Goal: Task Accomplishment & Management: Use online tool/utility

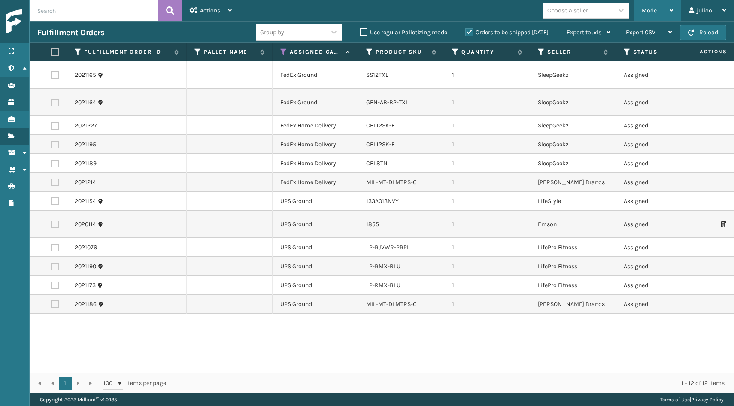
click at [651, 15] on div "Mode" at bounding box center [658, 10] width 32 height 21
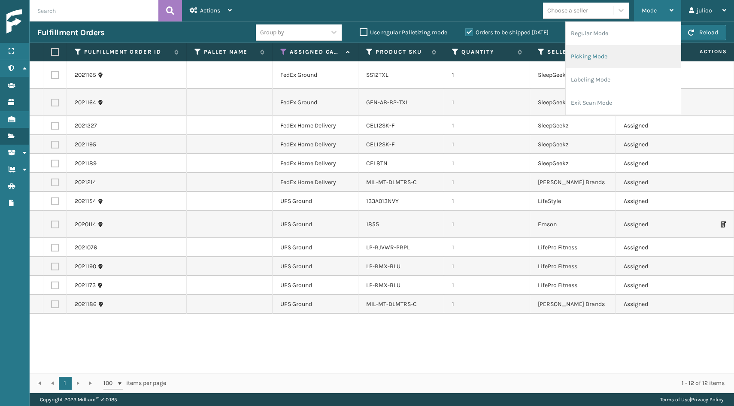
click at [616, 49] on li "Picking Mode" at bounding box center [623, 56] width 115 height 23
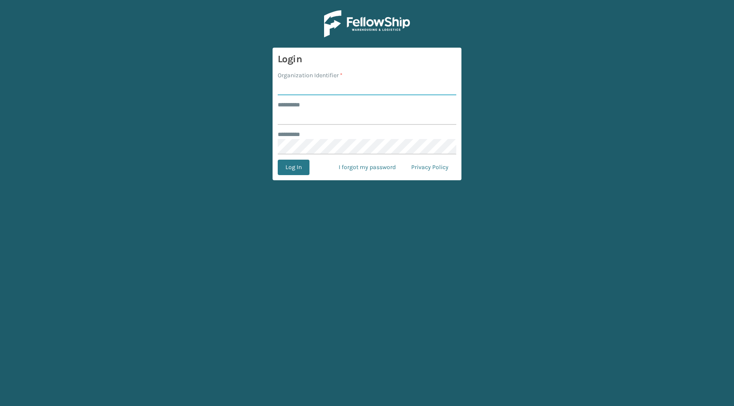
click at [375, 86] on input "Organization Identifier *" at bounding box center [367, 87] width 179 height 15
type input "fellowship - east"
click at [360, 106] on div "******** *" at bounding box center [367, 104] width 179 height 9
click at [351, 125] on form "Login Organization Identifier * fellowship - east ******** * ******** * Log In …" at bounding box center [367, 114] width 189 height 133
click at [352, 121] on input "******** *" at bounding box center [367, 116] width 179 height 15
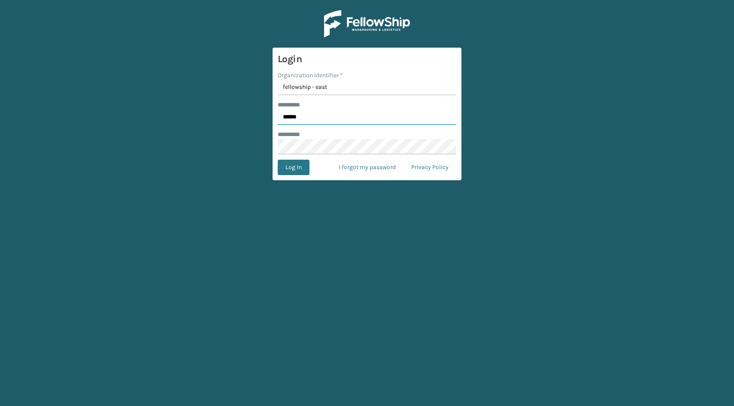
type input "******"
click at [296, 169] on button "Log In" at bounding box center [294, 167] width 32 height 15
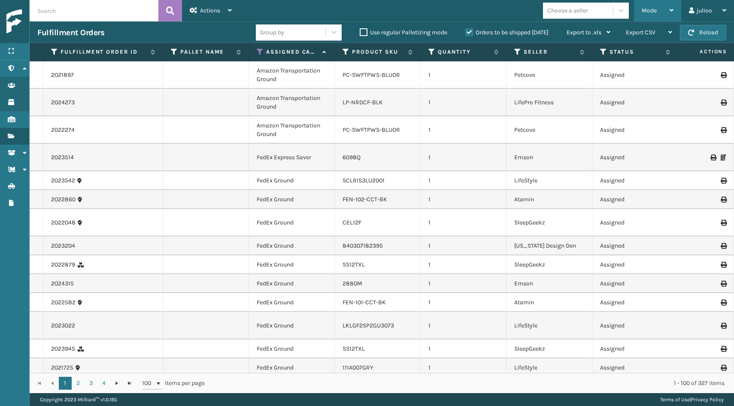
click at [656, 6] on div "Mode" at bounding box center [658, 10] width 32 height 21
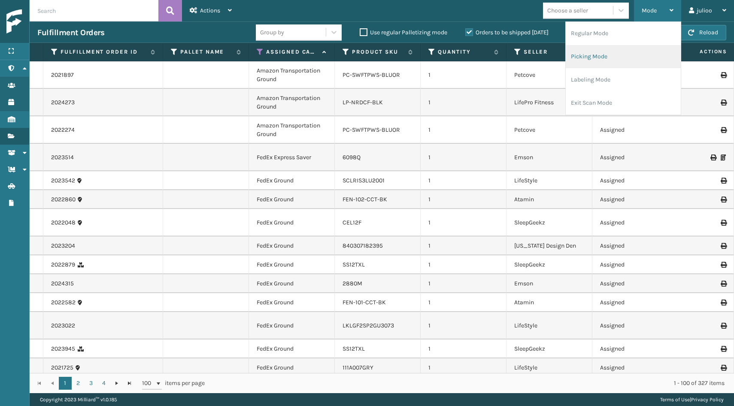
click at [624, 57] on li "Picking Mode" at bounding box center [623, 56] width 115 height 23
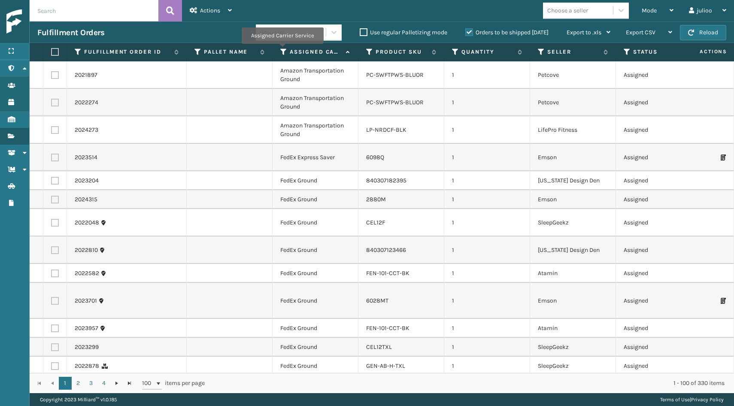
click at [282, 50] on icon at bounding box center [283, 52] width 7 height 8
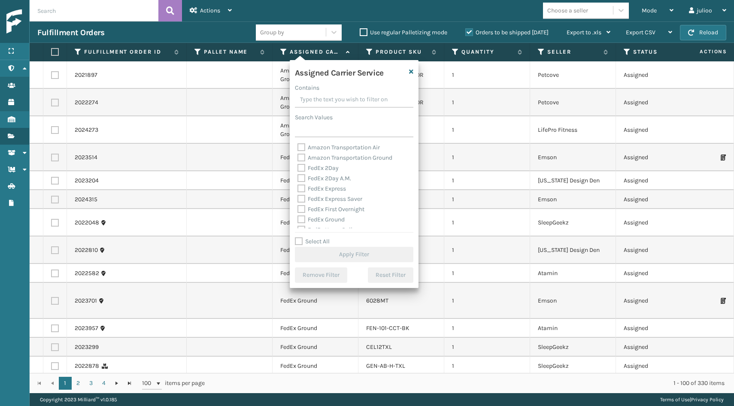
click at [302, 165] on label "FedEx 2Day" at bounding box center [318, 167] width 41 height 7
click at [298, 165] on input "FedEx 2Day" at bounding box center [298, 166] width 0 height 6
checkbox input "true"
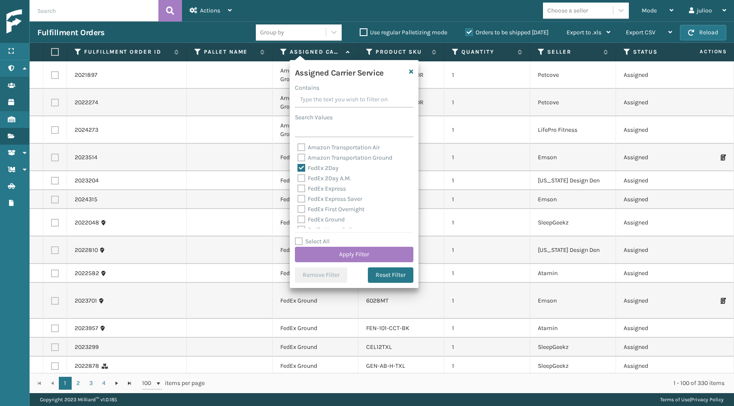
click at [300, 179] on label "FedEx 2Day A.M." at bounding box center [325, 178] width 54 height 7
click at [298, 179] on input "FedEx 2Day A.M." at bounding box center [298, 176] width 0 height 6
checkbox input "true"
click at [300, 188] on label "FedEx Express" at bounding box center [322, 188] width 49 height 7
click at [298, 188] on input "FedEx Express" at bounding box center [298, 187] width 0 height 6
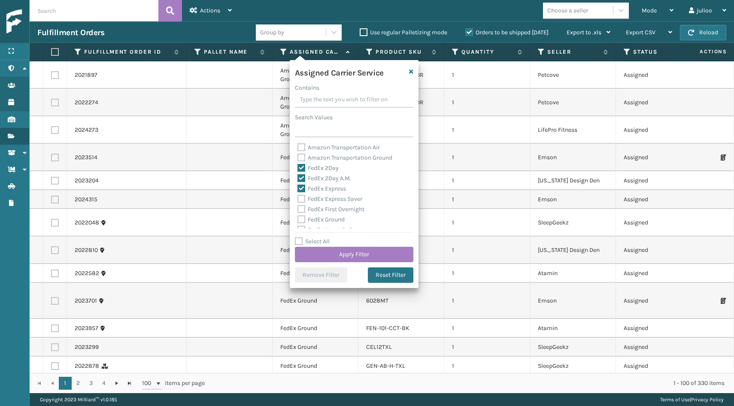
checkbox input "true"
click at [300, 198] on label "FedEx Express Saver" at bounding box center [330, 198] width 65 height 7
click at [298, 198] on input "FedEx Express Saver" at bounding box center [298, 197] width 0 height 6
checkbox input "true"
click at [301, 211] on label "FedEx First Overnight" at bounding box center [331, 209] width 67 height 7
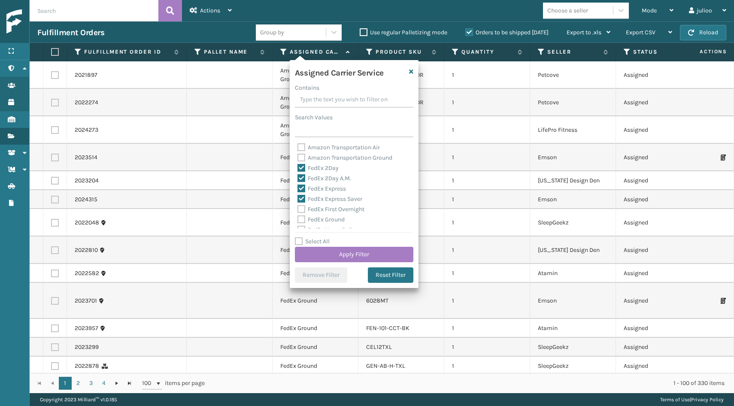
click at [298, 210] on input "FedEx First Overnight" at bounding box center [298, 207] width 0 height 6
checkbox input "true"
click at [301, 224] on div "FedEx Ground" at bounding box center [354, 220] width 113 height 10
click at [301, 220] on label "FedEx Ground" at bounding box center [321, 219] width 47 height 7
click at [298, 220] on input "FedEx Ground" at bounding box center [298, 218] width 0 height 6
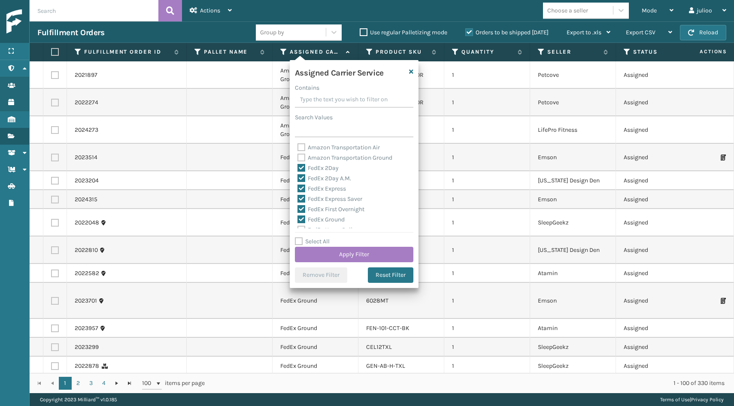
checkbox input "true"
click at [301, 183] on label "FedEx Home Delivery" at bounding box center [331, 183] width 66 height 7
click at [298, 183] on input "FedEx Home Delivery" at bounding box center [298, 182] width 0 height 6
checkbox input "true"
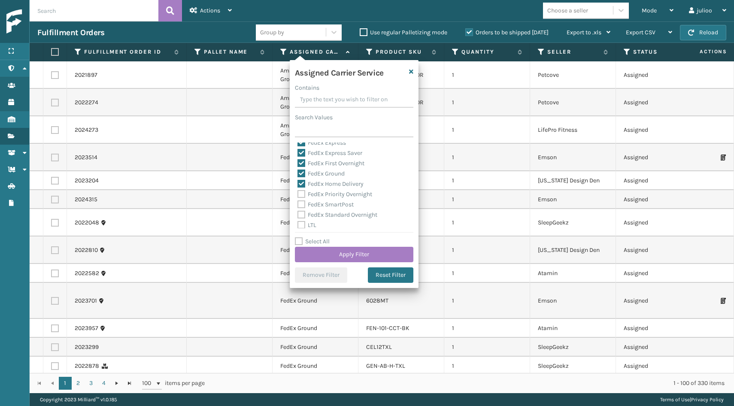
click at [301, 193] on label "FedEx Priority Overnight" at bounding box center [335, 194] width 75 height 7
click at [298, 193] on input "FedEx Priority Overnight" at bounding box center [298, 192] width 0 height 6
checkbox input "true"
click at [301, 201] on label "FedEx SmartPost" at bounding box center [326, 204] width 56 height 7
click at [298, 201] on input "FedEx SmartPost" at bounding box center [298, 203] width 0 height 6
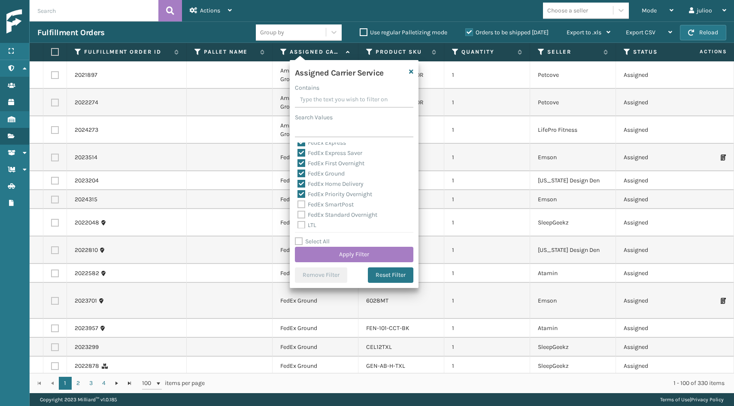
checkbox input "true"
click at [300, 211] on label "FedEx Standard Overnight" at bounding box center [338, 214] width 80 height 7
click at [298, 211] on input "FedEx Standard Overnight" at bounding box center [298, 213] width 0 height 6
checkbox input "true"
click at [326, 253] on button "Apply Filter" at bounding box center [354, 254] width 118 height 15
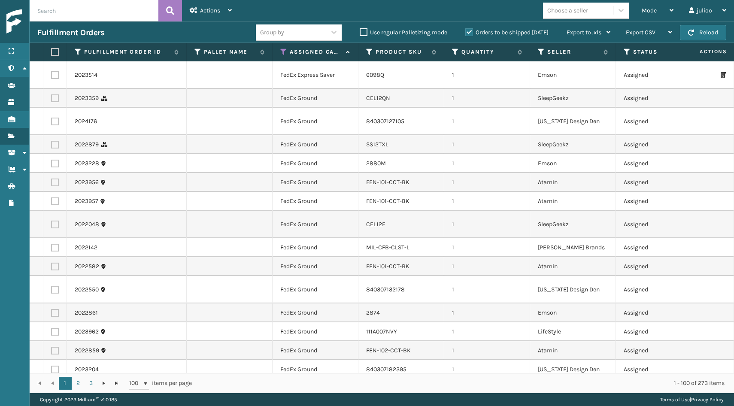
click at [56, 53] on label at bounding box center [53, 52] width 5 height 8
click at [52, 53] on input "checkbox" at bounding box center [51, 52] width 0 height 6
checkbox input "true"
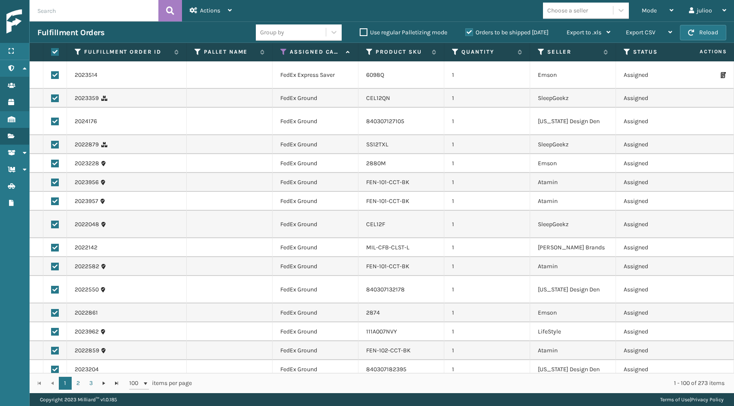
checkbox input "true"
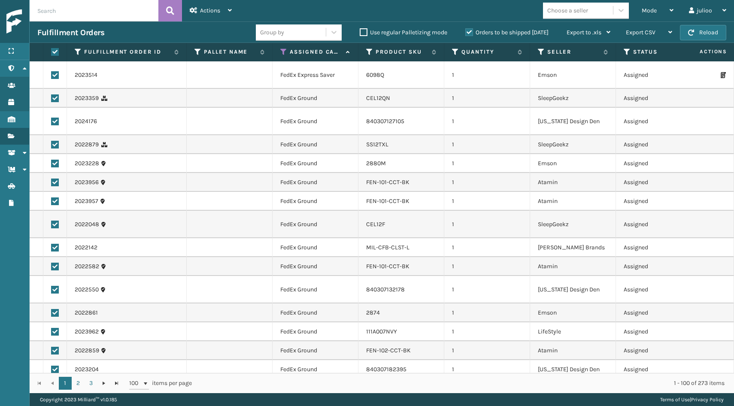
checkbox input "true"
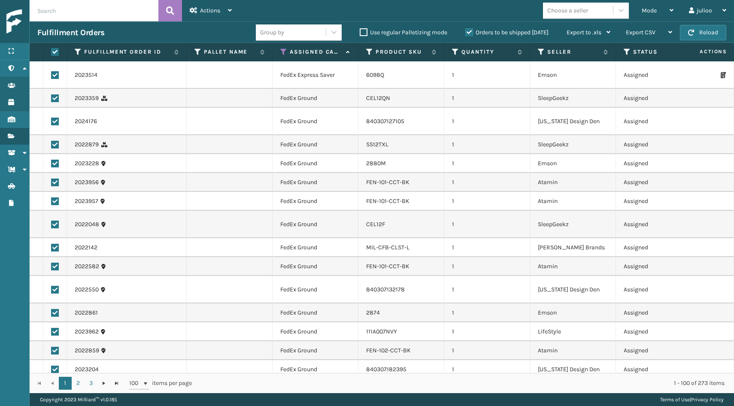
checkbox input "true"
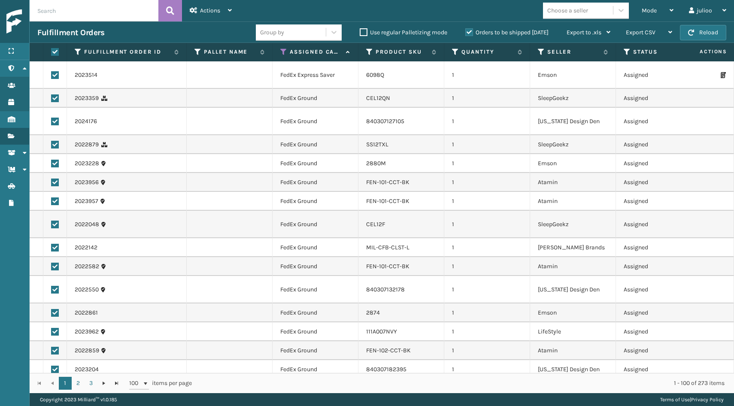
checkbox input "true"
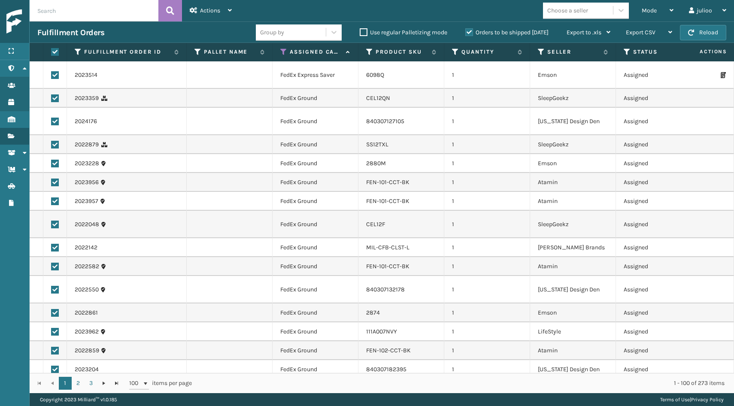
checkbox input "true"
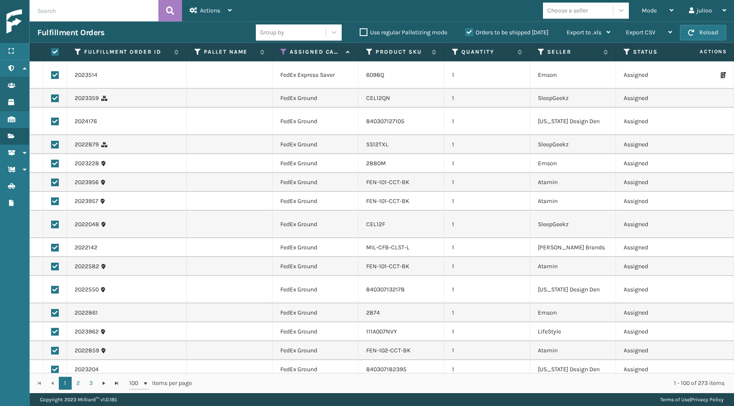
checkbox input "true"
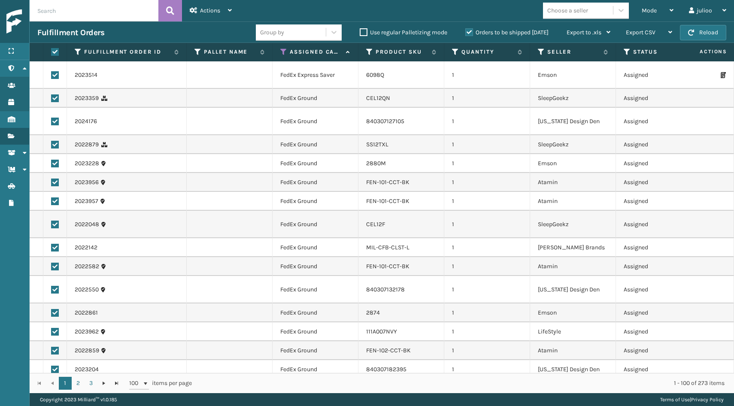
checkbox input "true"
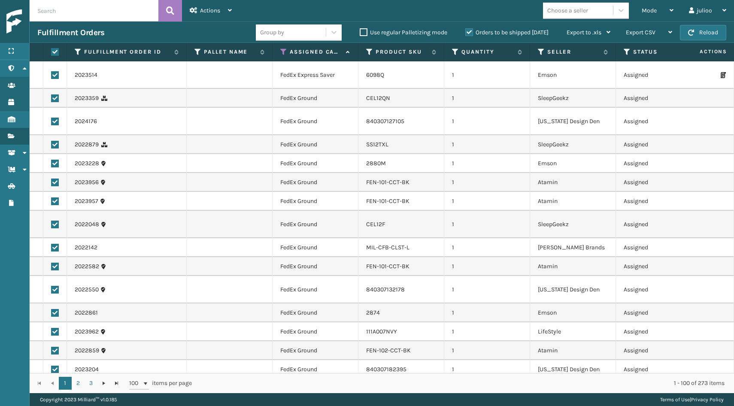
checkbox input "true"
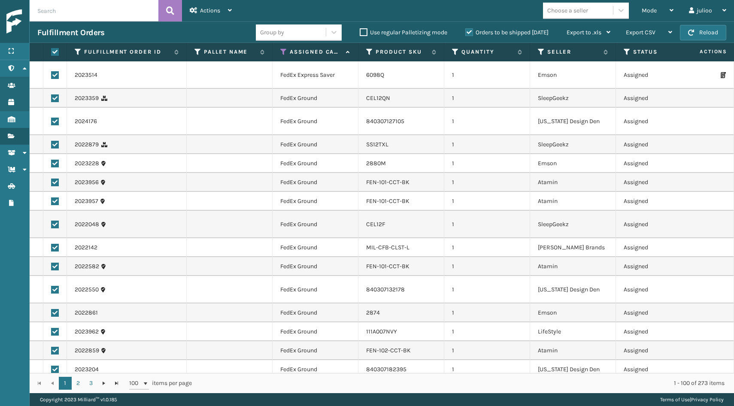
checkbox input "true"
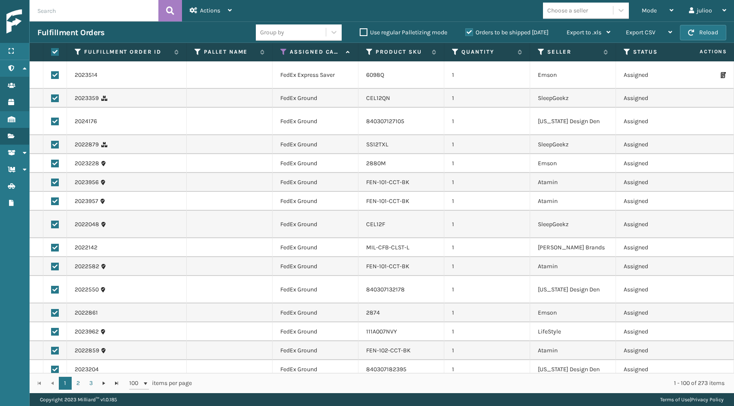
checkbox input "true"
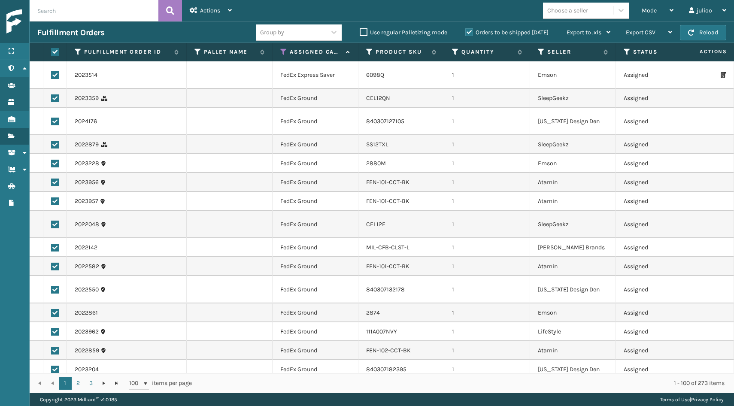
checkbox input "true"
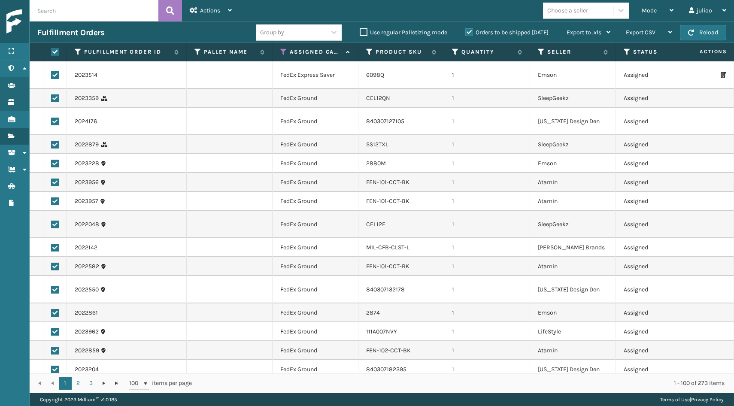
checkbox input "true"
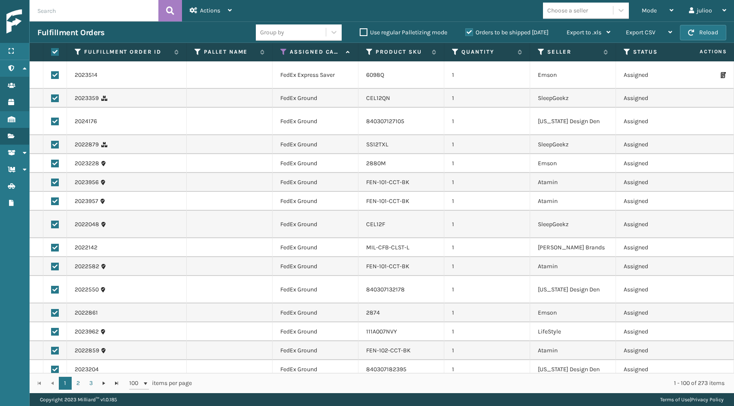
checkbox input "true"
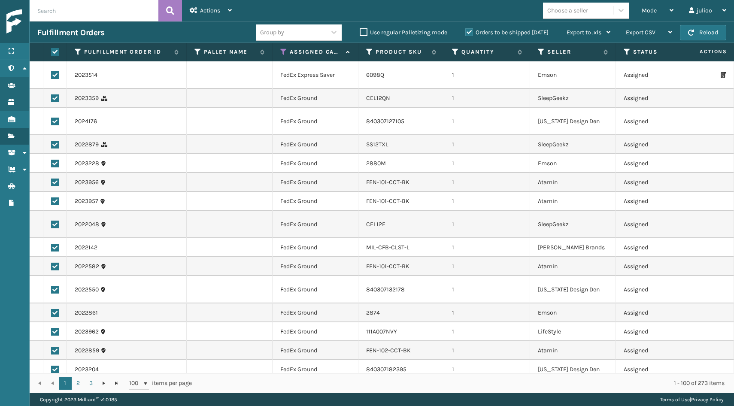
checkbox input "true"
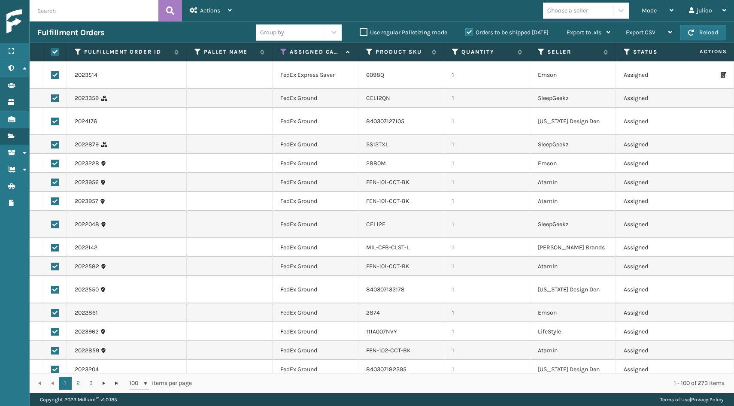
checkbox input "true"
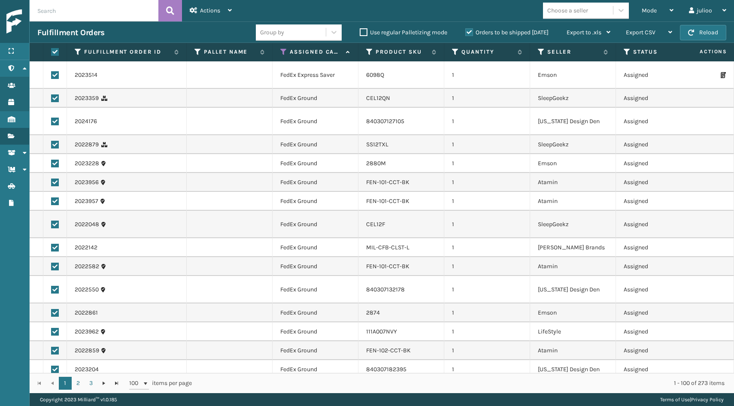
checkbox input "true"
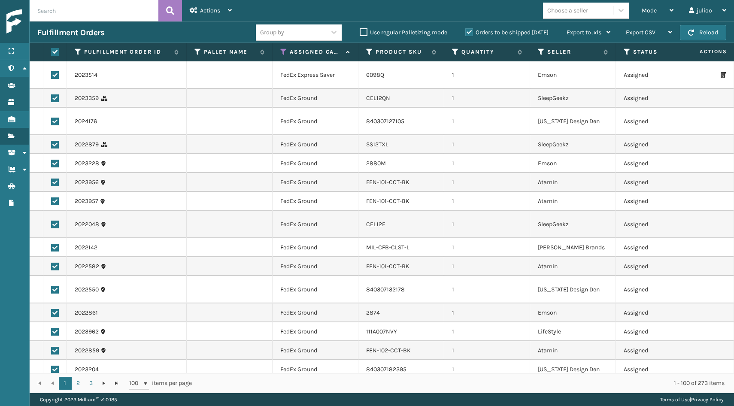
checkbox input "true"
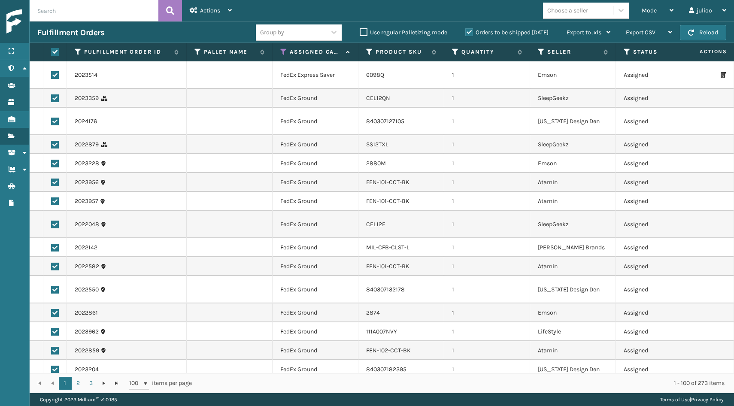
checkbox input "true"
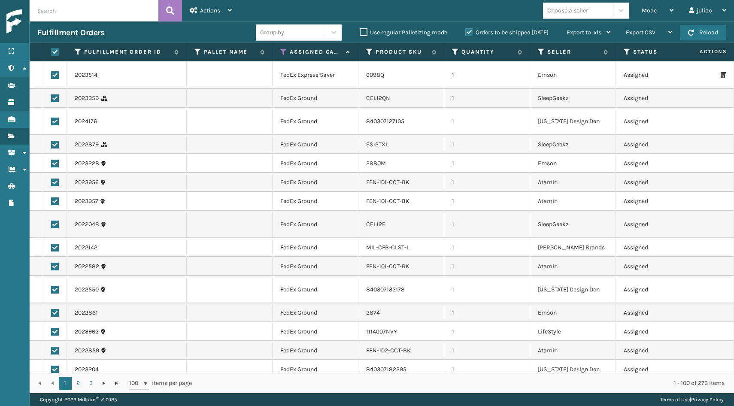
checkbox input "true"
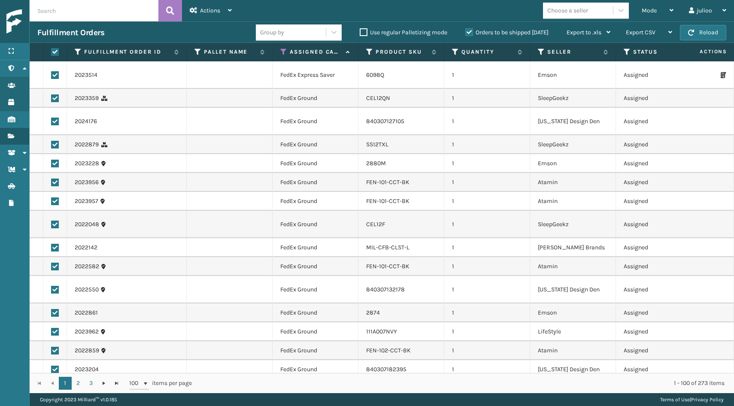
checkbox input "true"
click at [217, 11] on span "Actions" at bounding box center [210, 10] width 20 height 7
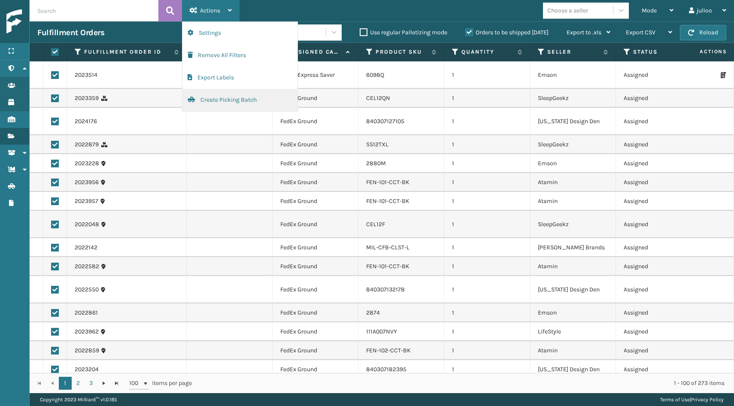
click at [216, 98] on button "Create Picking Batch" at bounding box center [239, 100] width 115 height 22
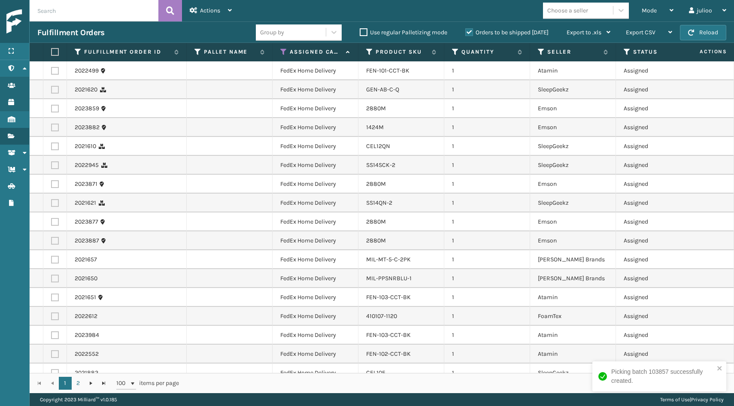
click at [56, 52] on label at bounding box center [53, 52] width 5 height 8
click at [52, 52] on input "checkbox" at bounding box center [51, 52] width 0 height 6
checkbox input "true"
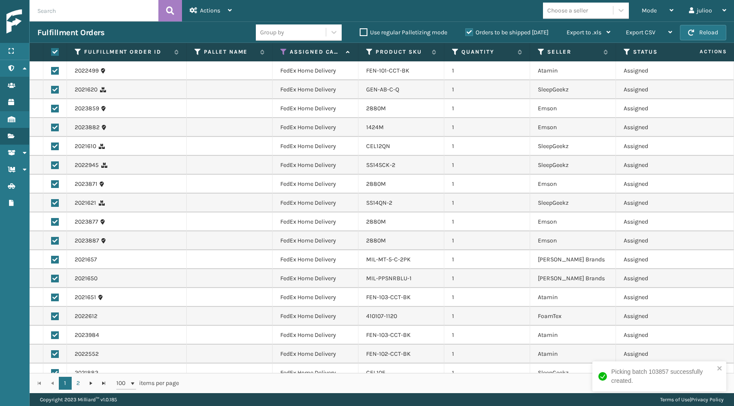
checkbox input "true"
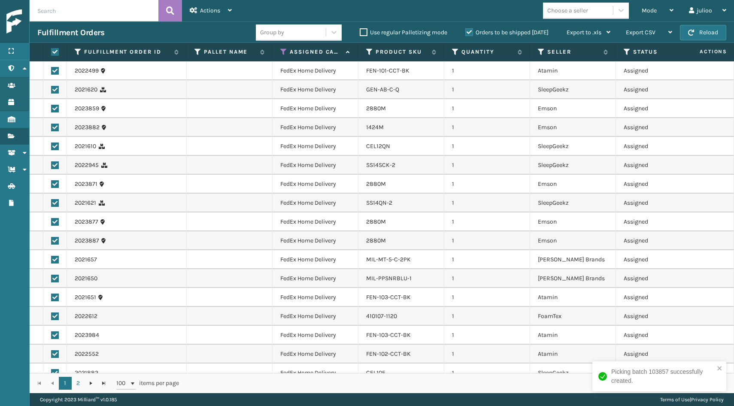
checkbox input "true"
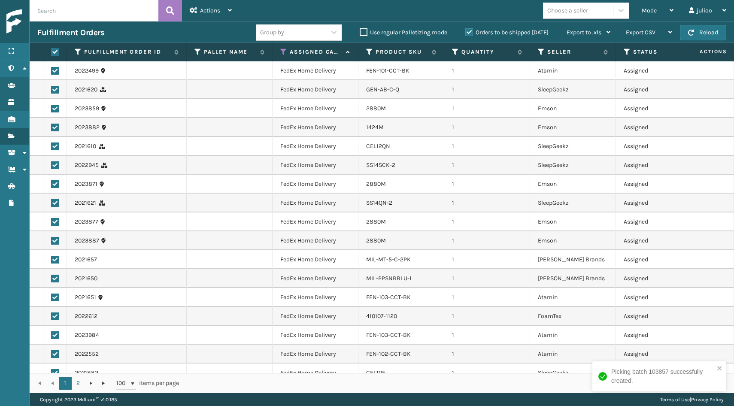
checkbox input "true"
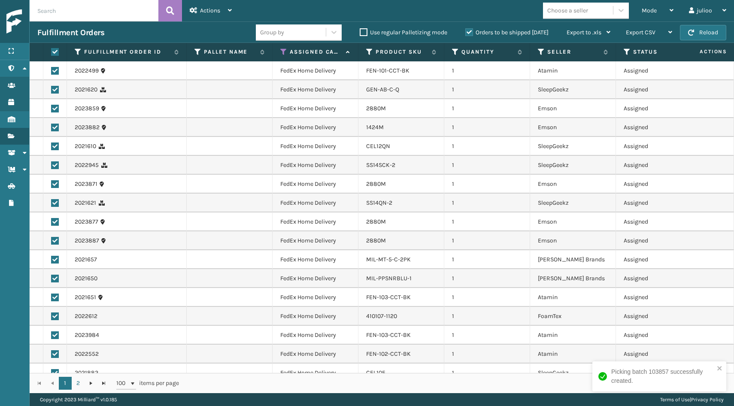
checkbox input "true"
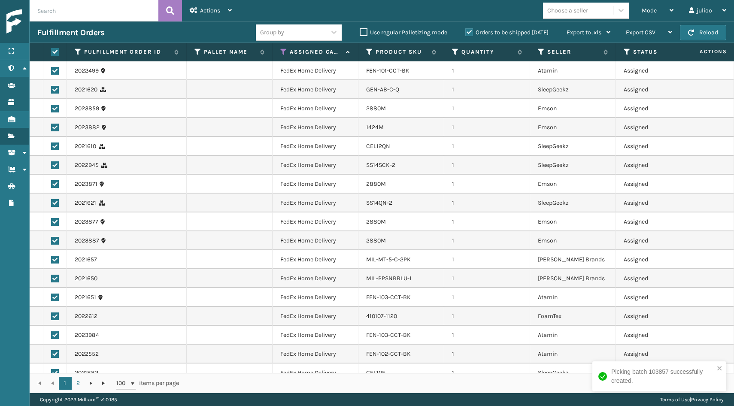
checkbox input "true"
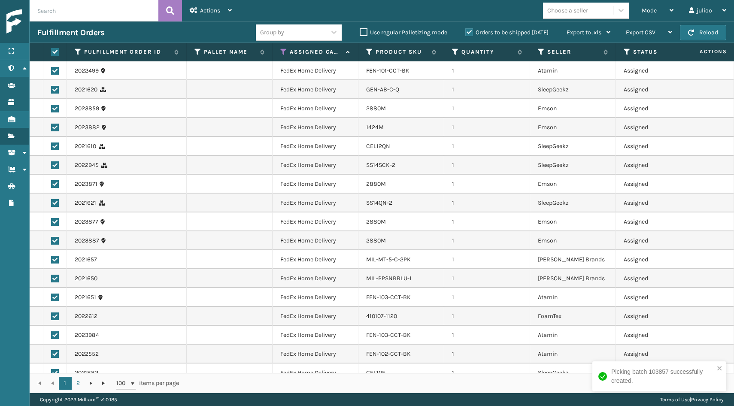
checkbox input "true"
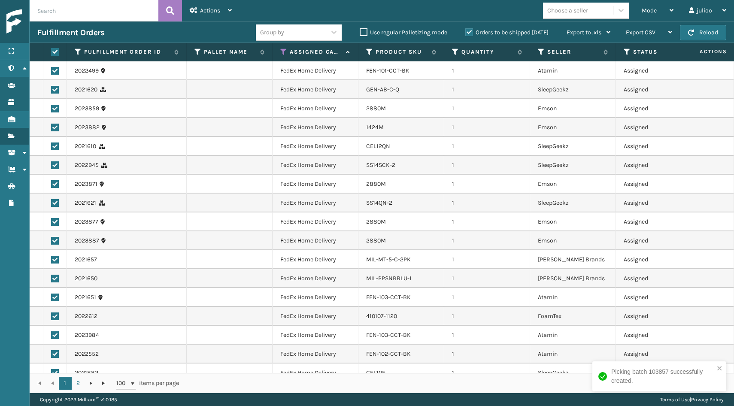
checkbox input "true"
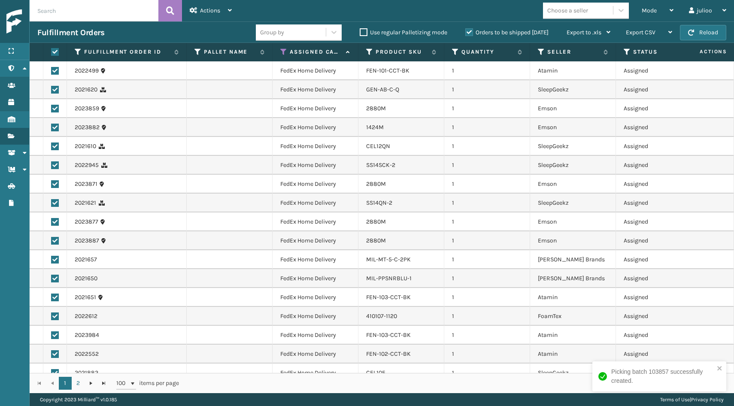
checkbox input "true"
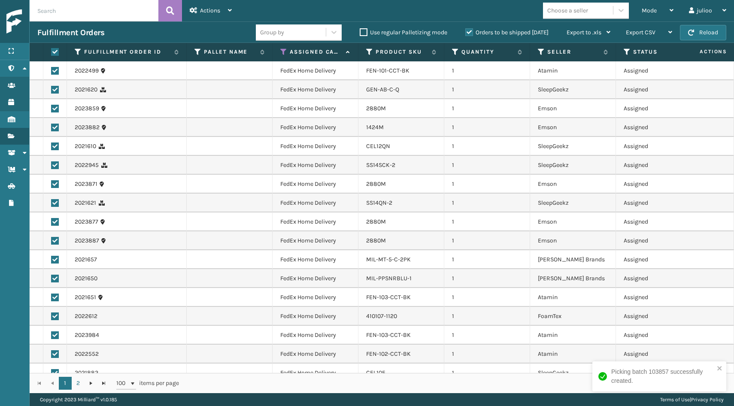
checkbox input "true"
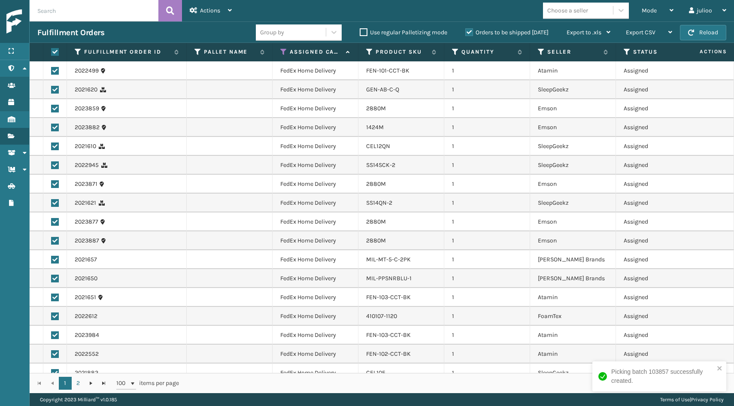
checkbox input "true"
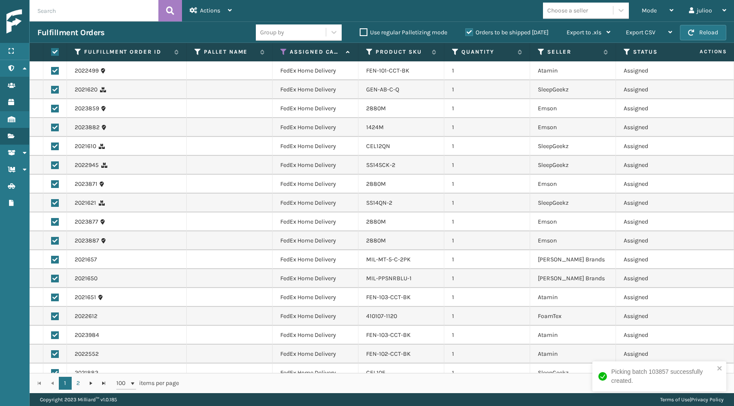
checkbox input "true"
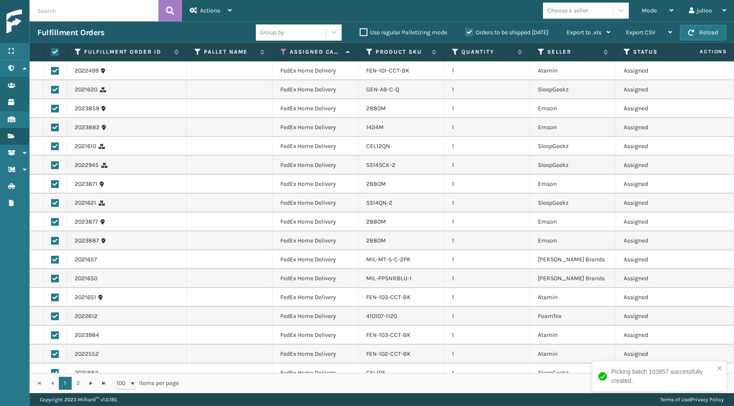
checkbox input "true"
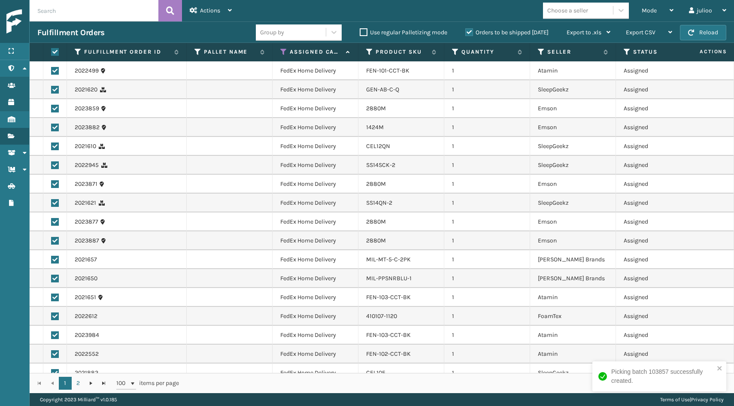
checkbox input "true"
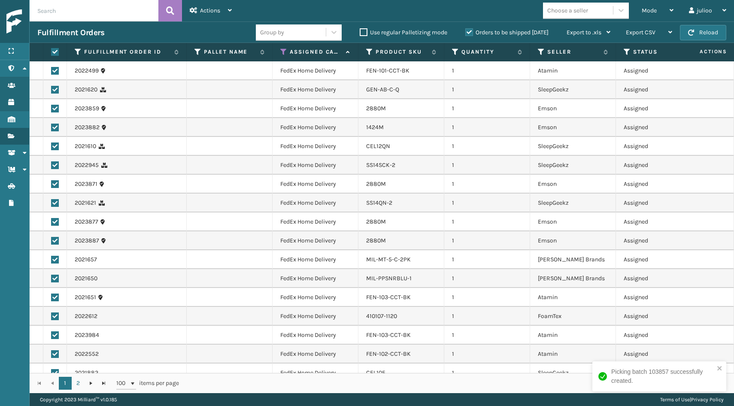
checkbox input "true"
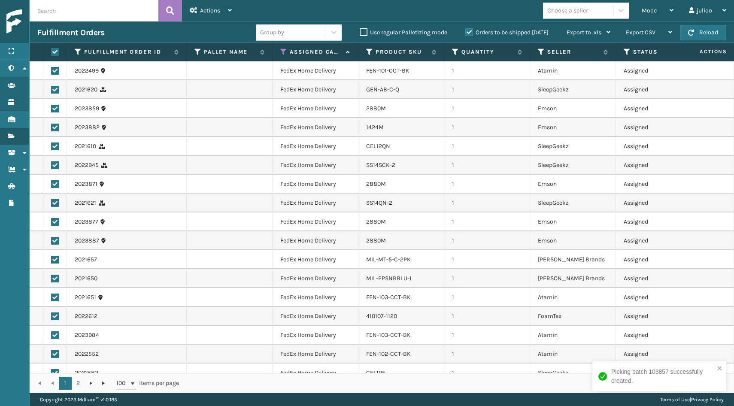
checkbox input "true"
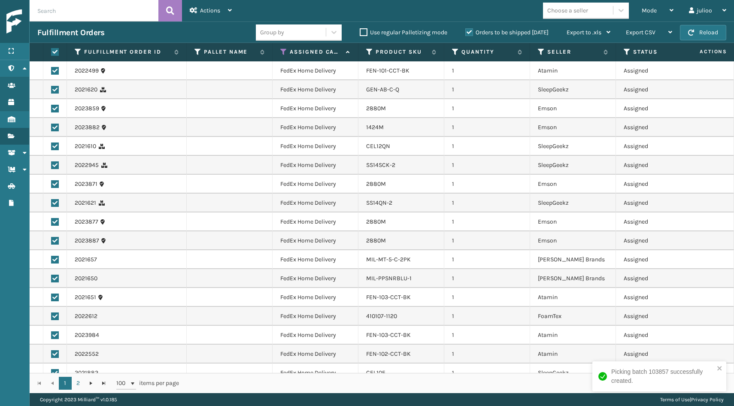
checkbox input "true"
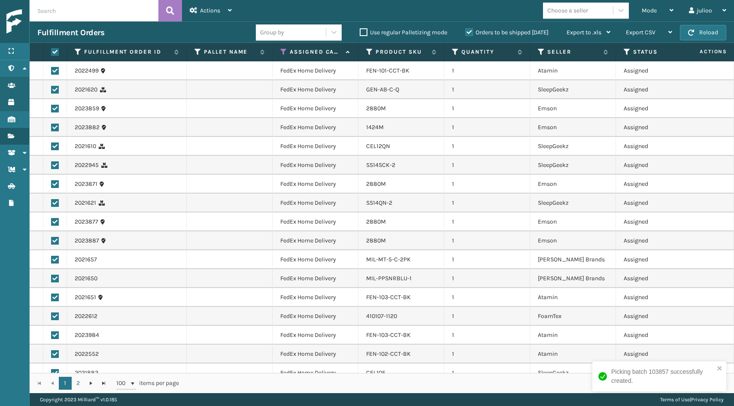
checkbox input "true"
click at [227, 7] on div "Actions" at bounding box center [211, 10] width 42 height 21
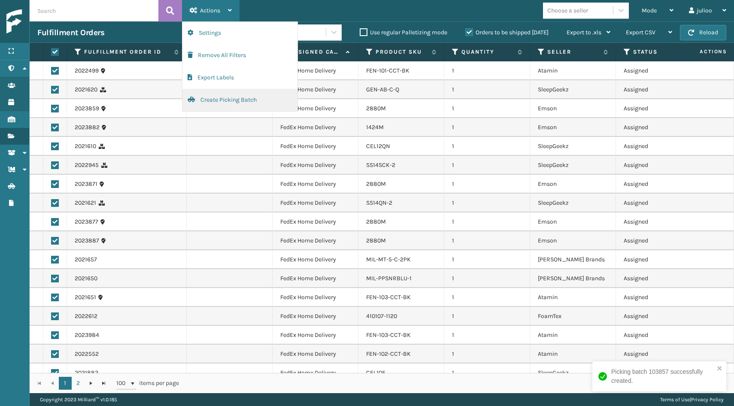
click at [214, 98] on button "Create Picking Batch" at bounding box center [239, 100] width 115 height 22
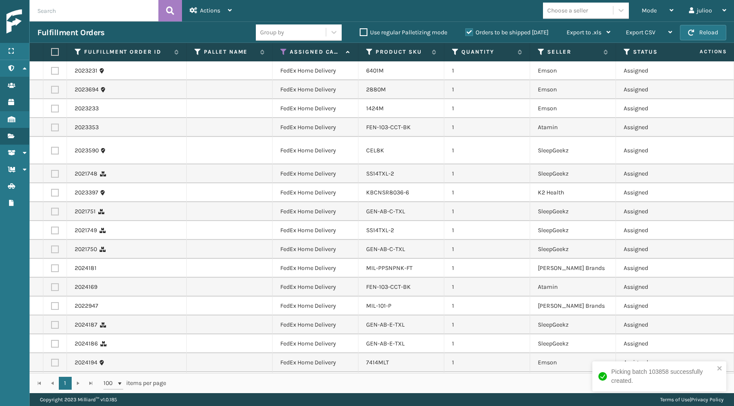
click at [56, 52] on label at bounding box center [53, 52] width 5 height 8
click at [52, 52] on input "checkbox" at bounding box center [51, 52] width 0 height 6
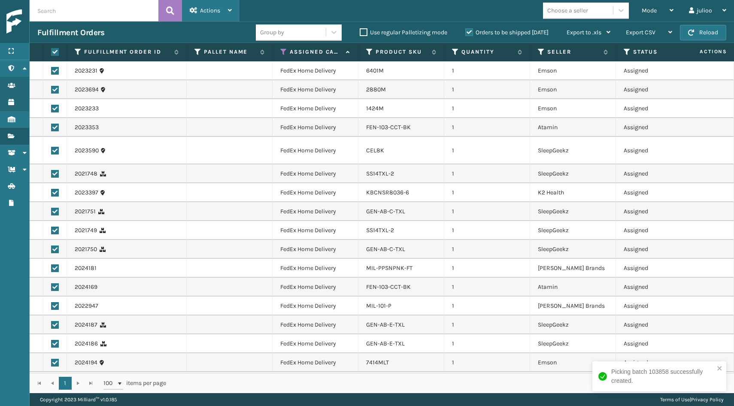
click at [222, 10] on div "Actions" at bounding box center [211, 10] width 42 height 21
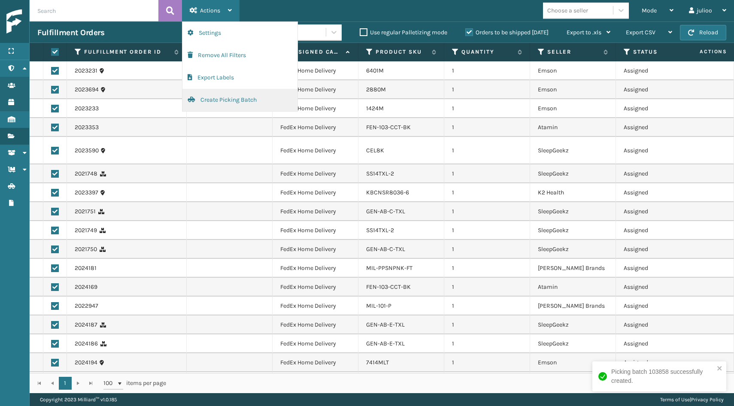
click at [223, 95] on button "Create Picking Batch" at bounding box center [239, 100] width 115 height 22
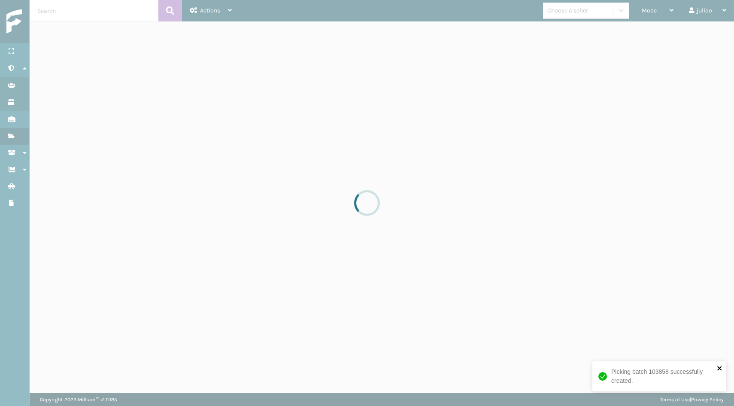
click at [720, 369] on icon "close" at bounding box center [719, 368] width 4 height 4
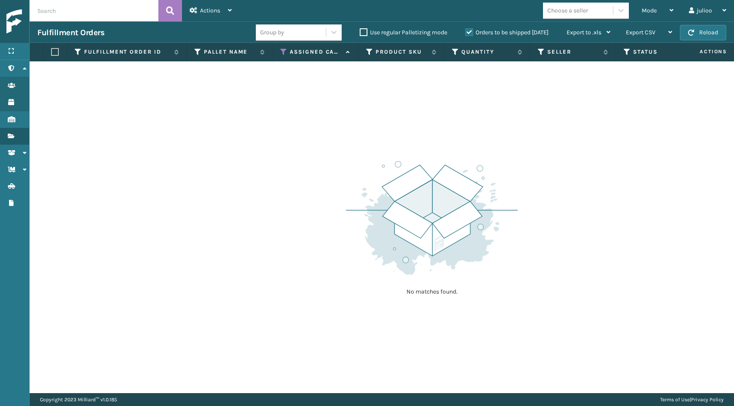
click at [283, 50] on icon at bounding box center [283, 52] width 7 height 8
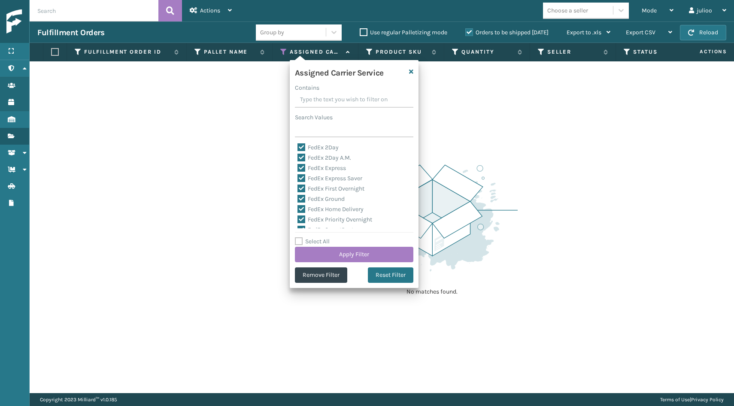
click at [299, 245] on label "Select All" at bounding box center [312, 241] width 35 height 7
click at [299, 237] on input "Select All" at bounding box center [359, 237] width 129 height 1
click at [304, 189] on label "LTL" at bounding box center [307, 189] width 19 height 7
click at [298, 189] on input "LTL" at bounding box center [298, 188] width 0 height 6
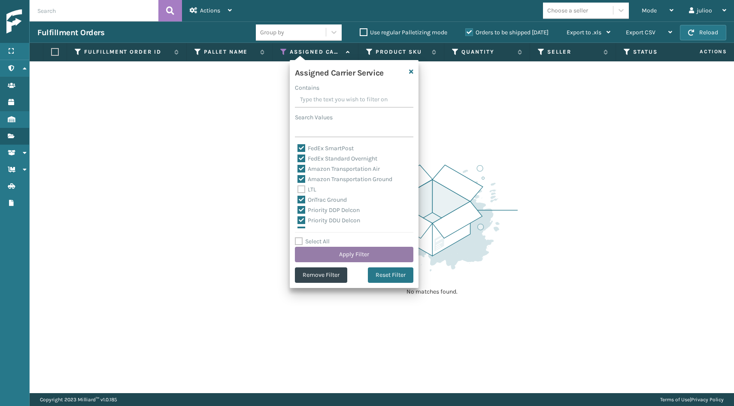
click at [326, 249] on button "Apply Filter" at bounding box center [354, 254] width 118 height 15
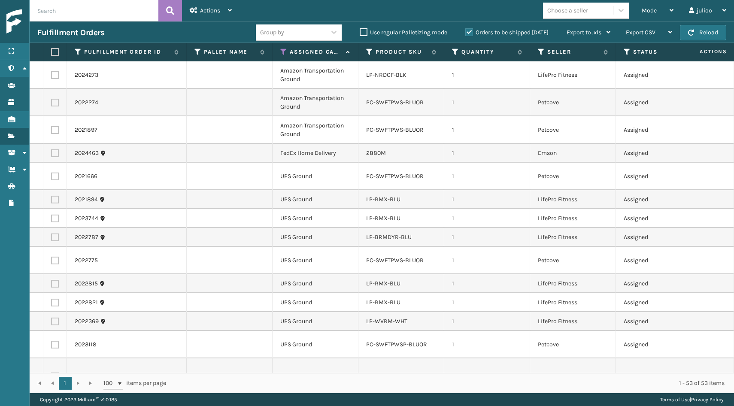
scroll to position [0, 0]
click at [53, 49] on label at bounding box center [53, 52] width 5 height 8
click at [52, 49] on input "checkbox" at bounding box center [51, 52] width 0 height 6
click at [58, 77] on label at bounding box center [55, 75] width 8 height 8
click at [52, 77] on input "checkbox" at bounding box center [51, 74] width 0 height 6
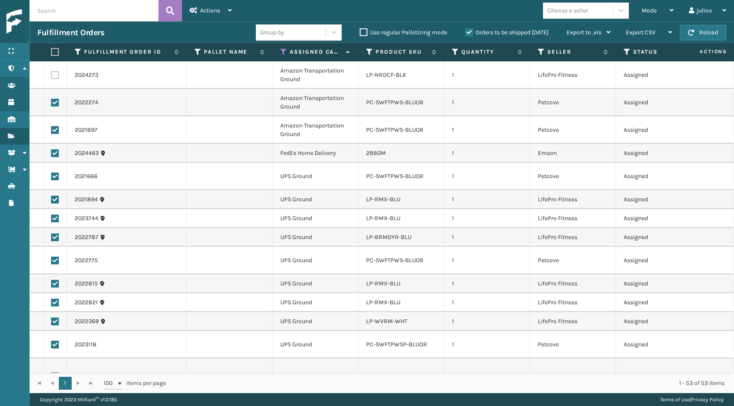
click at [57, 103] on label at bounding box center [55, 103] width 8 height 8
click at [52, 103] on input "checkbox" at bounding box center [51, 102] width 0 height 6
click at [56, 130] on label at bounding box center [55, 130] width 8 height 8
click at [52, 130] on input "checkbox" at bounding box center [51, 129] width 0 height 6
click at [53, 154] on label at bounding box center [55, 153] width 8 height 8
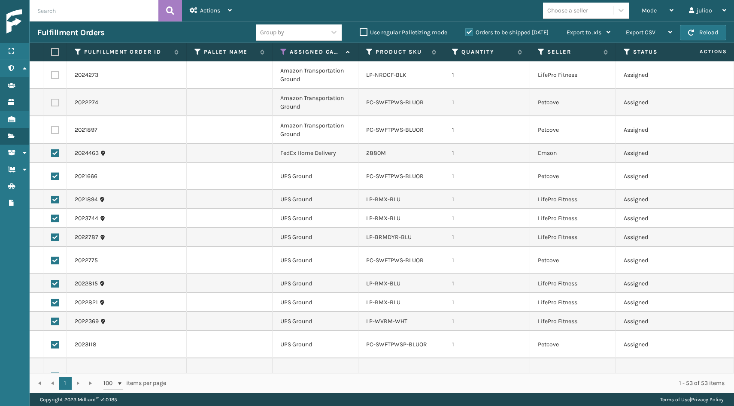
click at [52, 154] on input "checkbox" at bounding box center [51, 152] width 0 height 6
click at [216, 13] on span "Actions" at bounding box center [210, 10] width 20 height 7
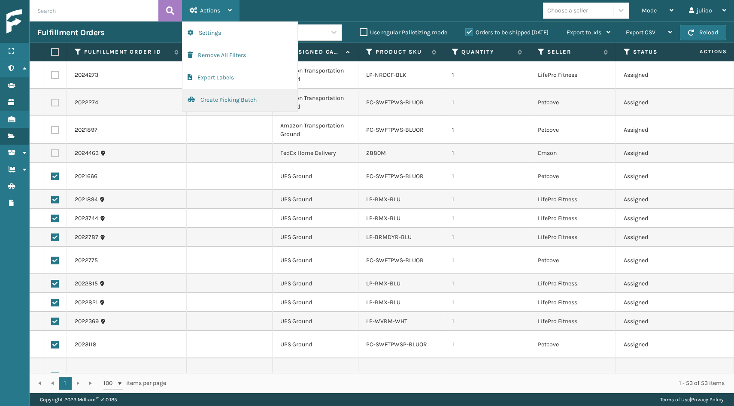
click at [204, 100] on button "Create Picking Batch" at bounding box center [239, 100] width 115 height 22
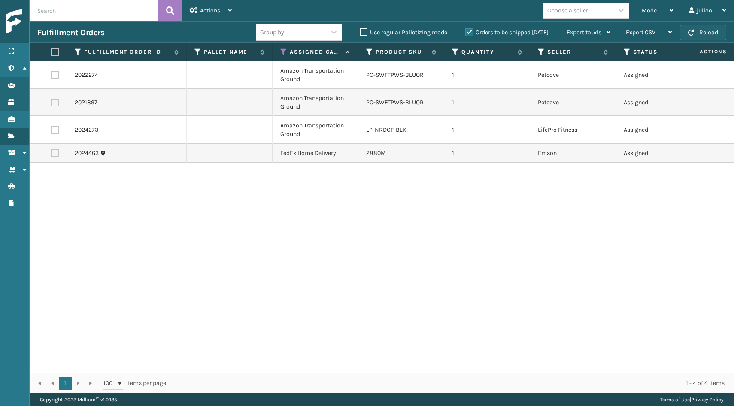
click at [712, 27] on button "Reload" at bounding box center [703, 32] width 46 height 15
